Goal: Task Accomplishment & Management: Use online tool/utility

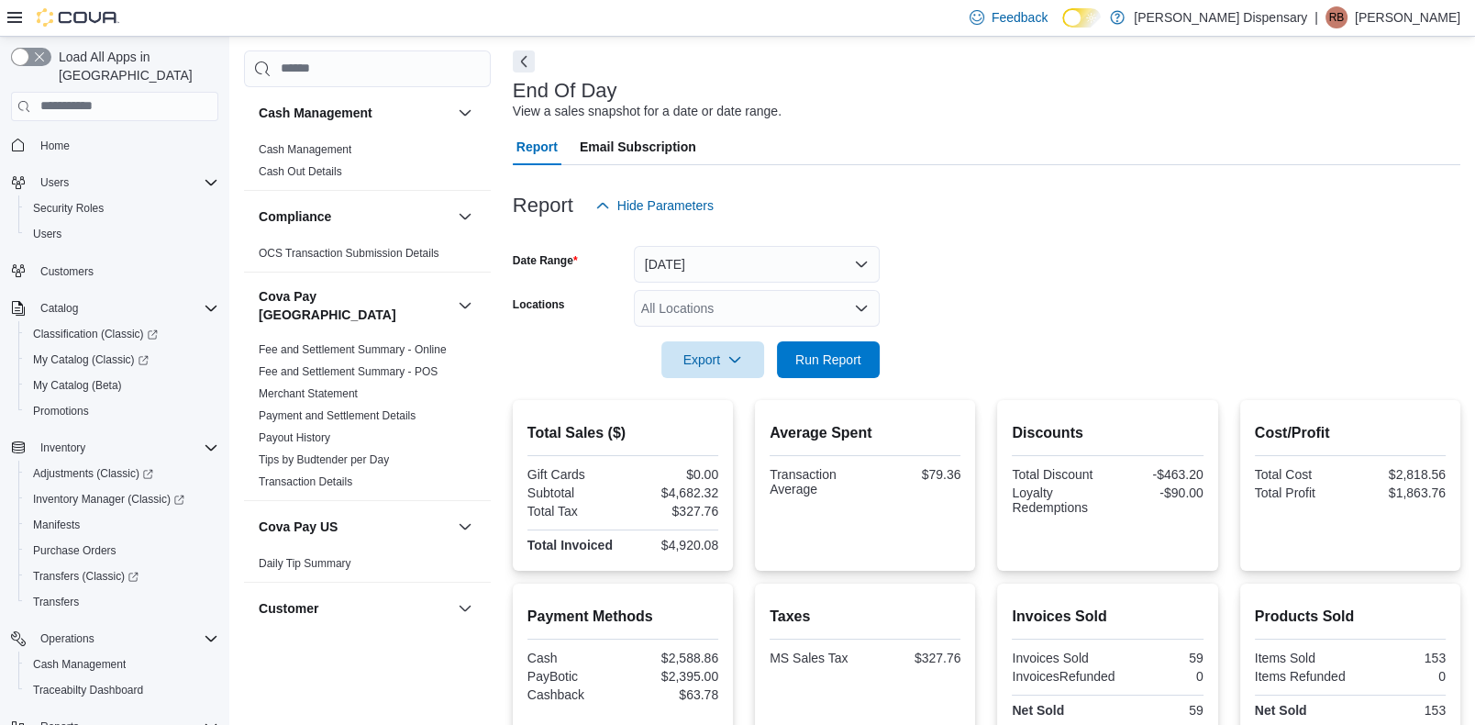
scroll to position [233, 0]
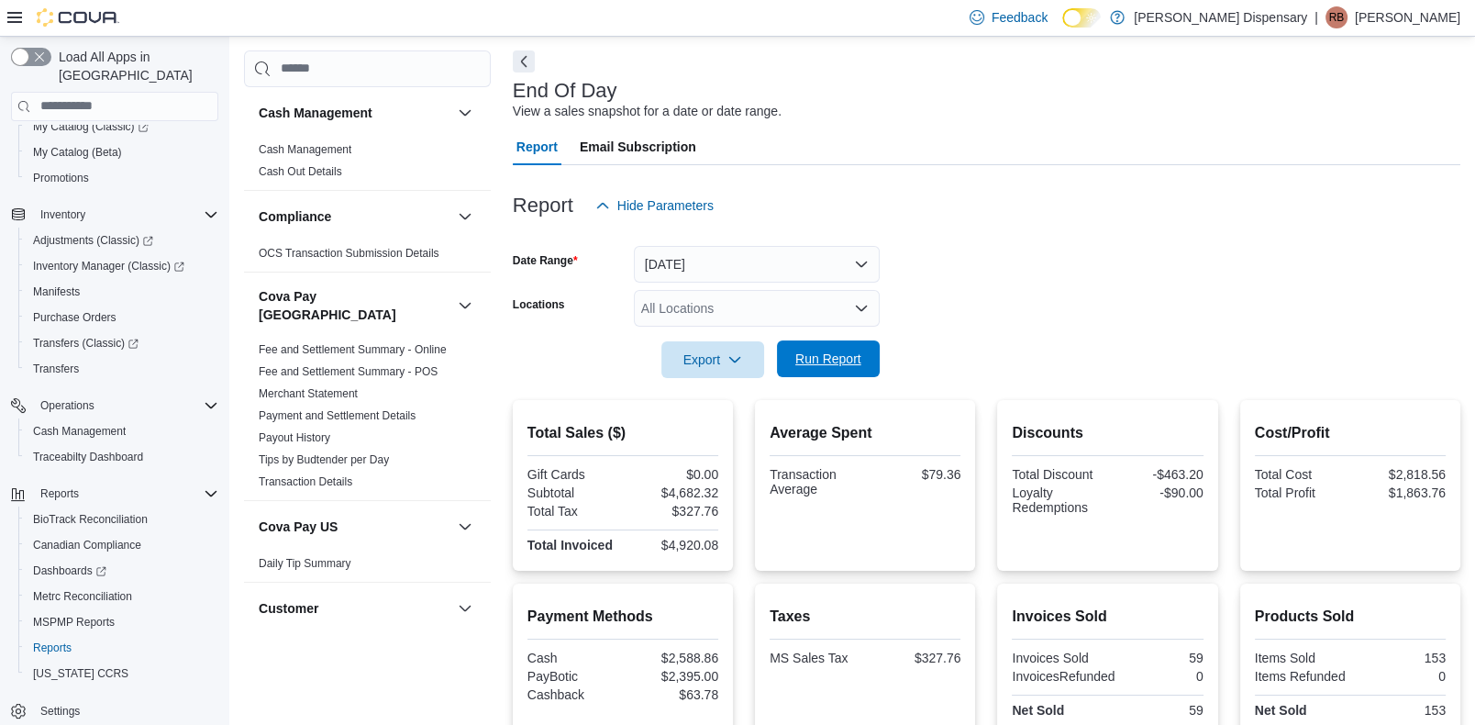
click at [873, 363] on button "Run Report" at bounding box center [828, 358] width 103 height 37
click at [735, 360] on icon "button" at bounding box center [734, 358] width 15 height 15
drag, startPoint x: 703, startPoint y: 392, endPoint x: 707, endPoint y: 419, distance: 27.9
click at [707, 419] on div "Export to Excel Export to Pdf" at bounding box center [715, 413] width 105 height 73
click at [724, 425] on span "Export to Pdf" at bounding box center [715, 432] width 83 height 15
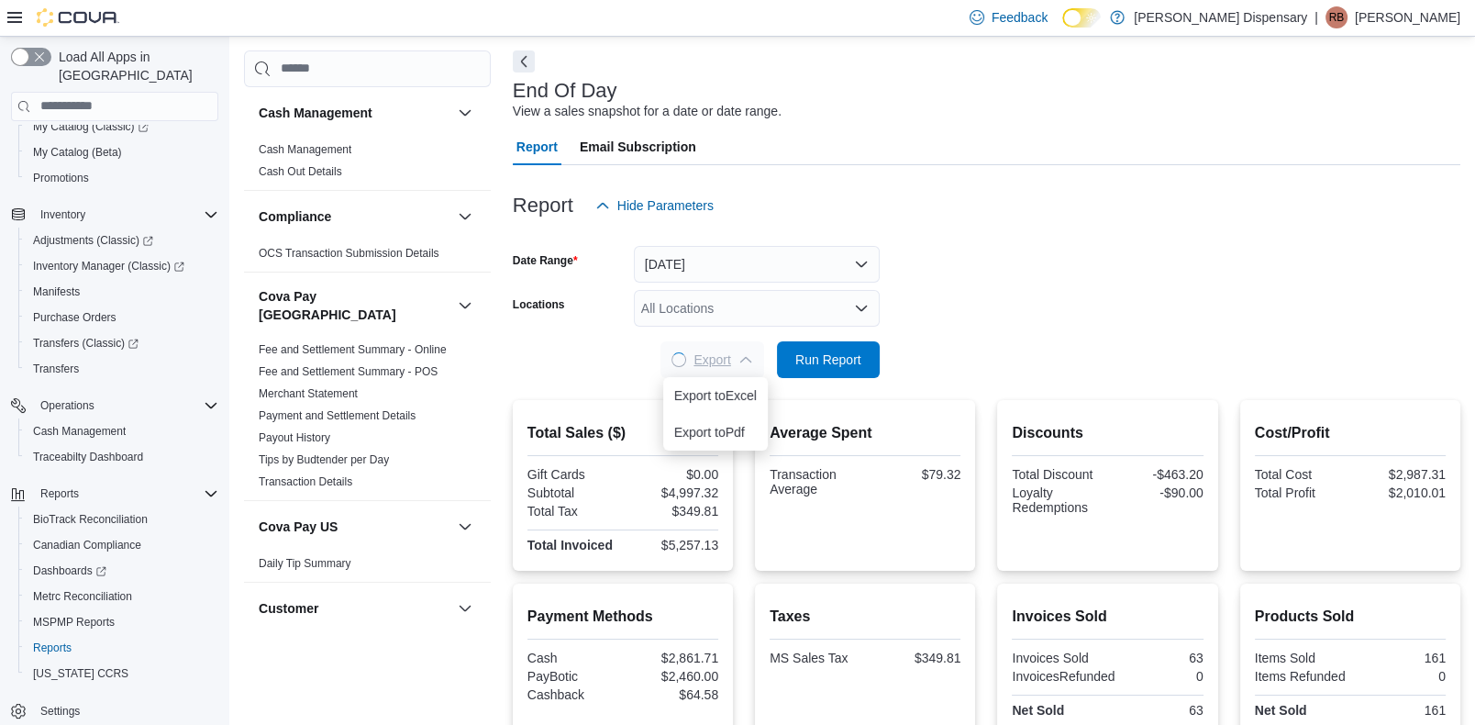
scroll to position [0, 0]
click at [49, 615] on span "MSPMP Reports" at bounding box center [74, 622] width 82 height 15
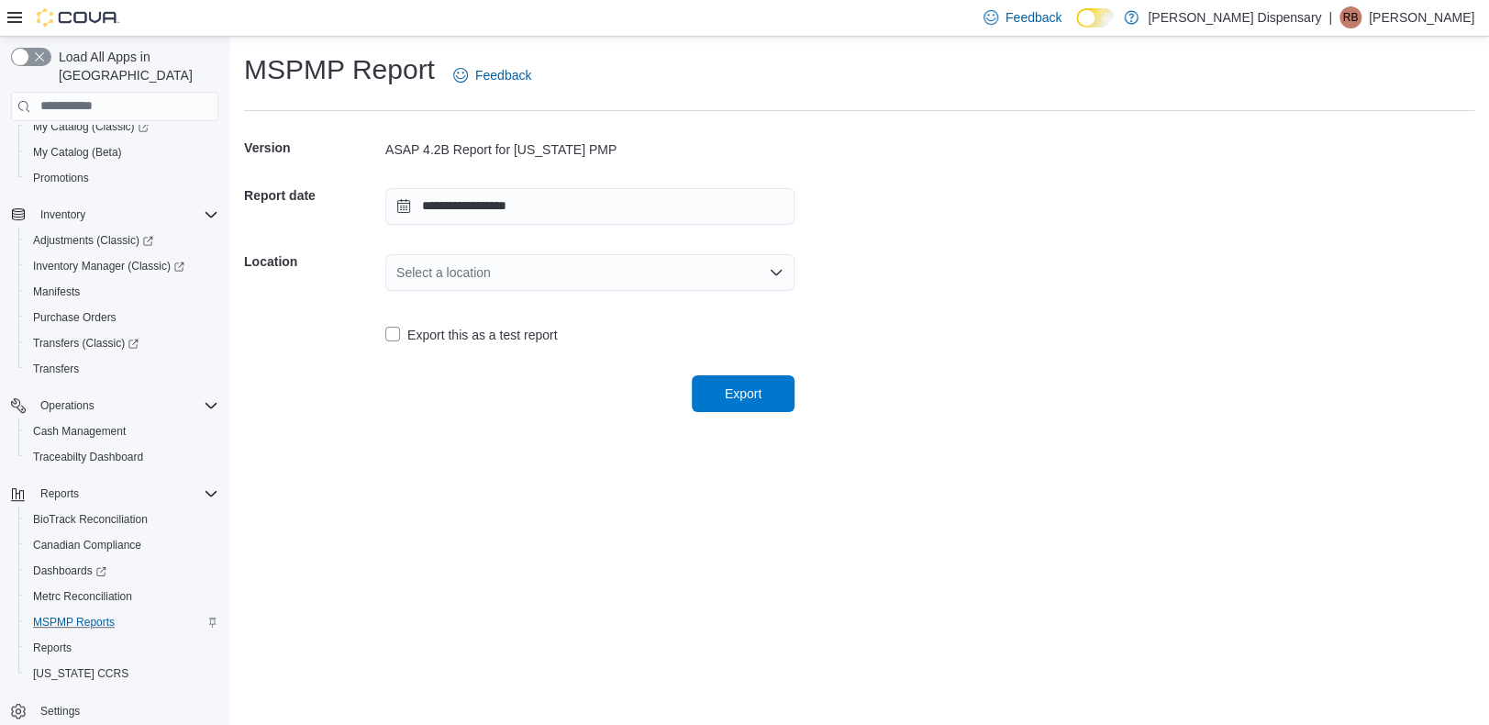
click at [780, 269] on icon "Open list of options" at bounding box center [775, 272] width 11 height 6
click at [528, 325] on span "[STREET_ADDRESS]" at bounding box center [600, 329] width 365 height 18
click at [751, 410] on span "Export" at bounding box center [743, 392] width 81 height 37
